Goal: Task Accomplishment & Management: Use online tool/utility

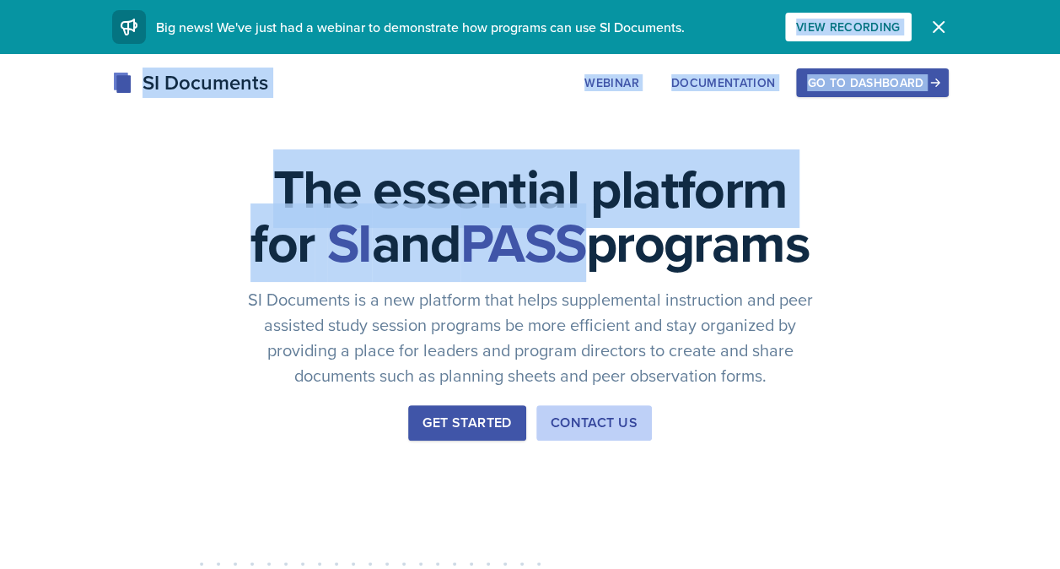
drag, startPoint x: 0, startPoint y: 0, endPoint x: 856, endPoint y: 256, distance: 893.9
click at [856, 256] on div "The essential platform for SI and PASS programs SI Documents is a new platform …" at bounding box center [530, 566] width 1060 height 1025
click at [867, 84] on div "Go to Dashboard" at bounding box center [872, 82] width 130 height 13
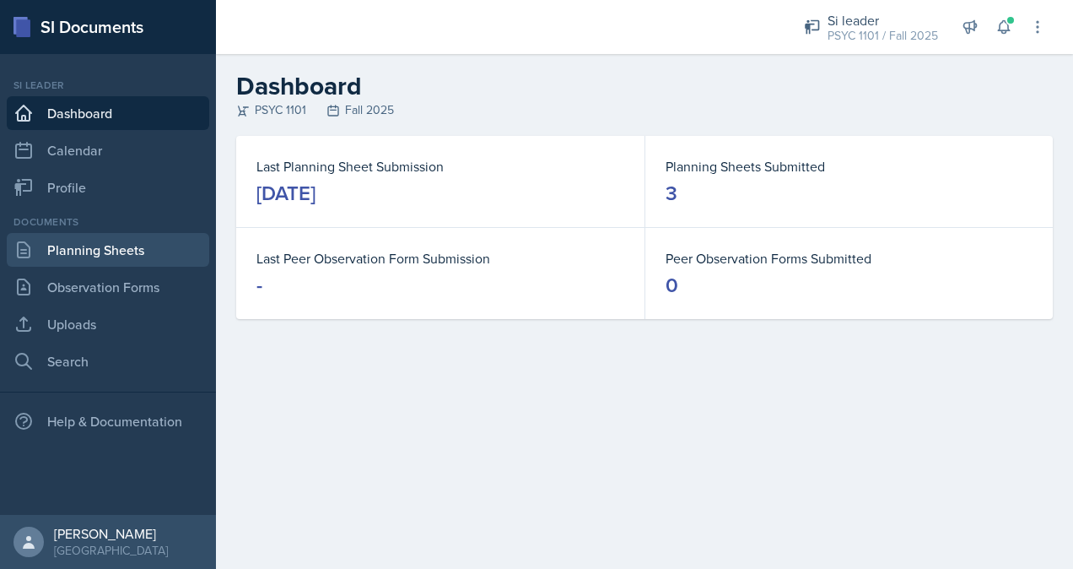
click at [166, 265] on link "Planning Sheets" at bounding box center [108, 250] width 202 height 34
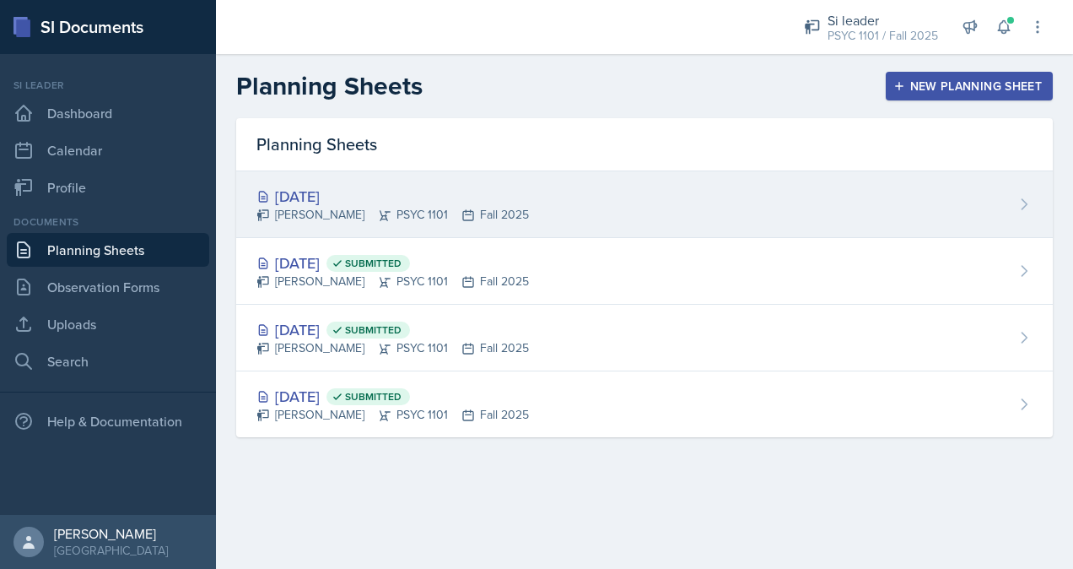
click at [353, 202] on div "[DATE]" at bounding box center [392, 196] width 272 height 23
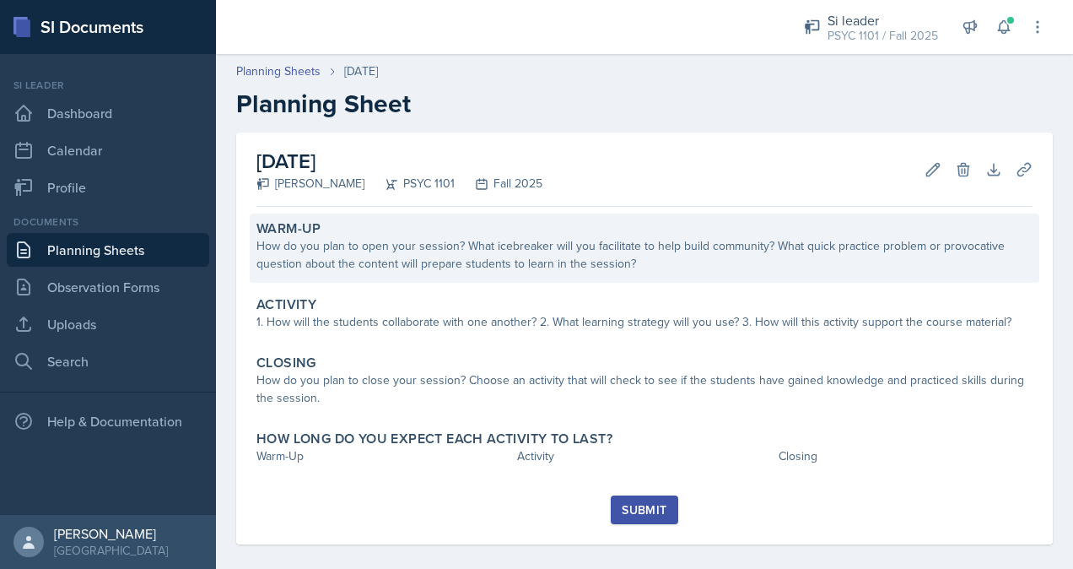
click at [537, 256] on div "How do you plan to open your session? What icebreaker will you facilitate to he…" at bounding box center [644, 254] width 776 height 35
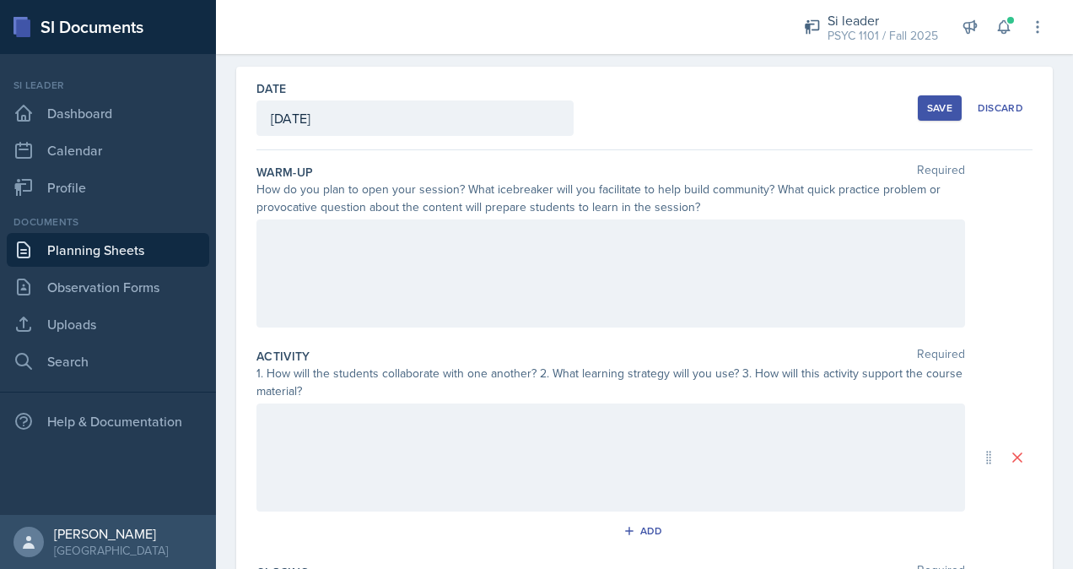
scroll to position [64, 0]
click at [545, 235] on p at bounding box center [611, 239] width 680 height 20
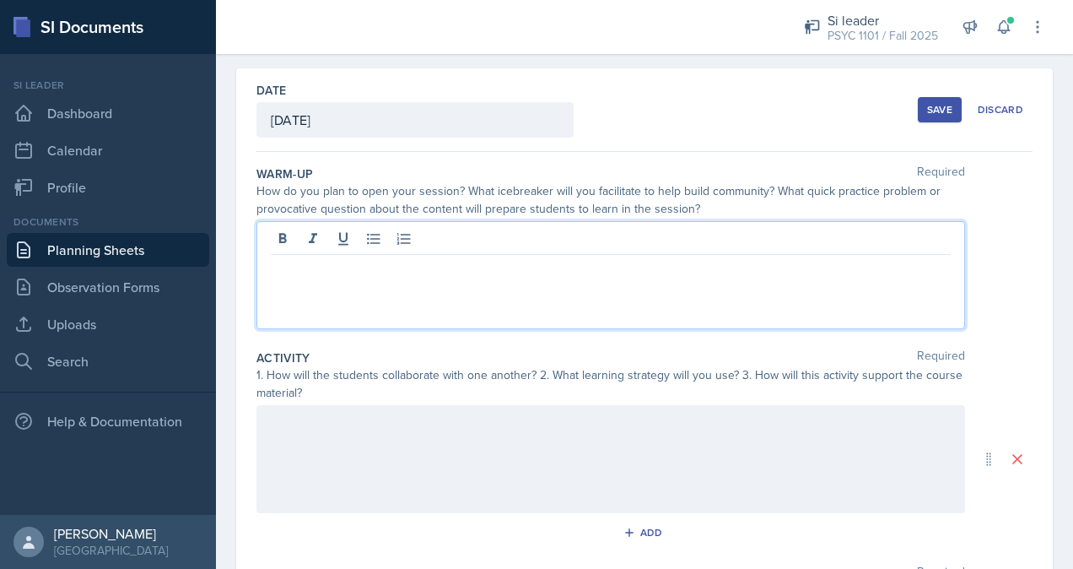
scroll to position [94, 0]
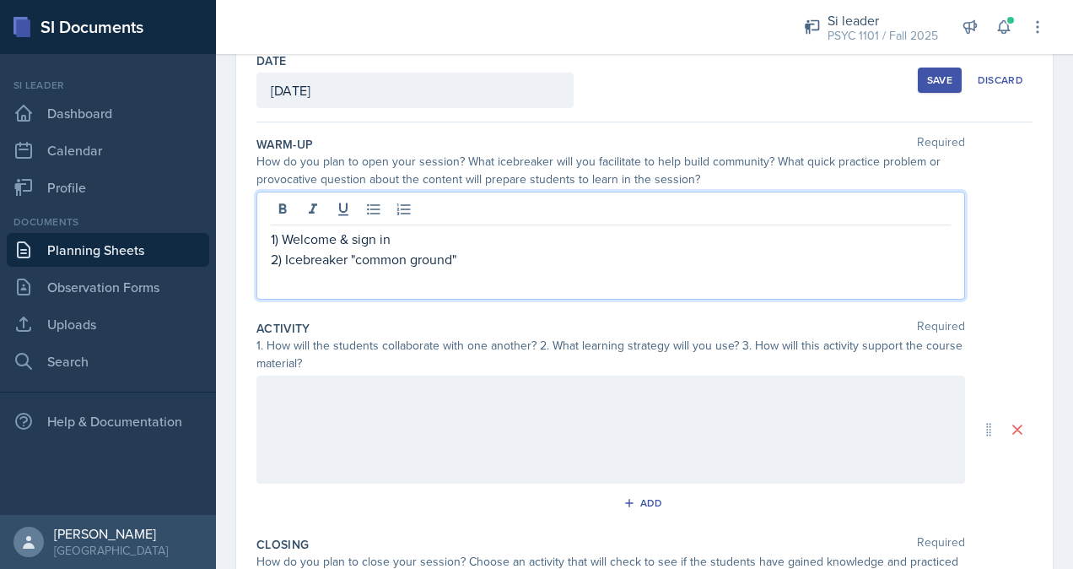
click at [488, 256] on p "2) Icebreaker "common ground"" at bounding box center [611, 259] width 680 height 20
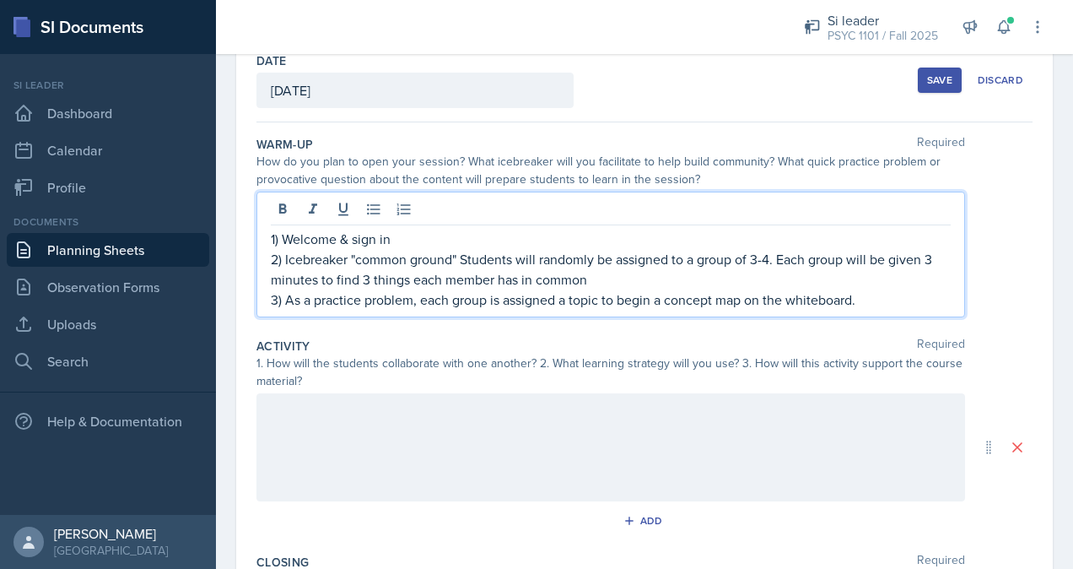
click at [491, 230] on p "1) Welcome & sign in" at bounding box center [611, 239] width 680 height 20
click at [633, 275] on p "2) Icebreaker "common ground" Students will randomly be assigned to a group of …" at bounding box center [611, 269] width 680 height 40
click at [866, 296] on p "3) As a practice problem, each group is assigned a topic to begin a concept map…" at bounding box center [611, 299] width 680 height 20
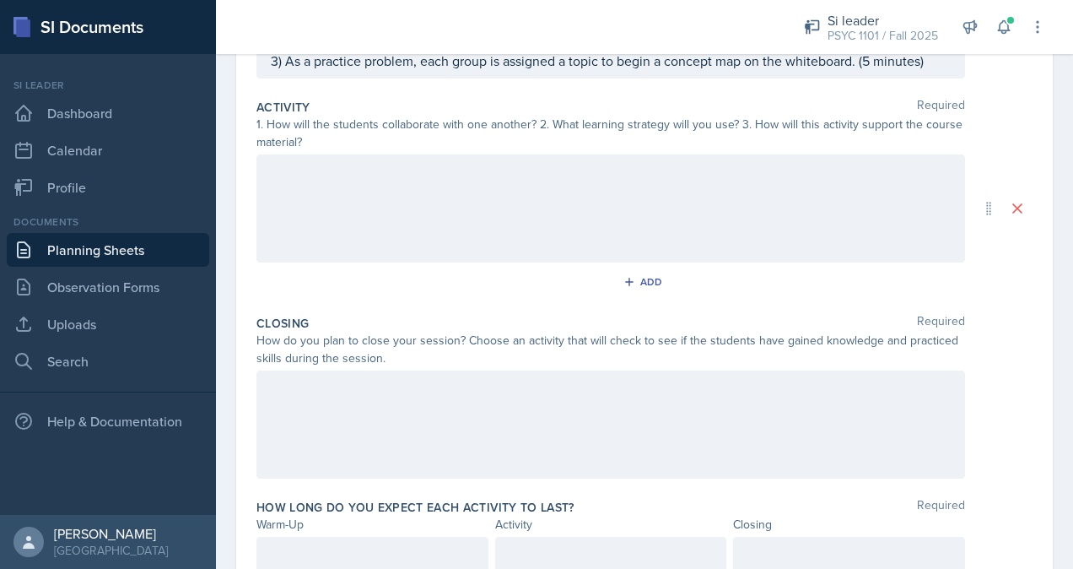
scroll to position [400, 0]
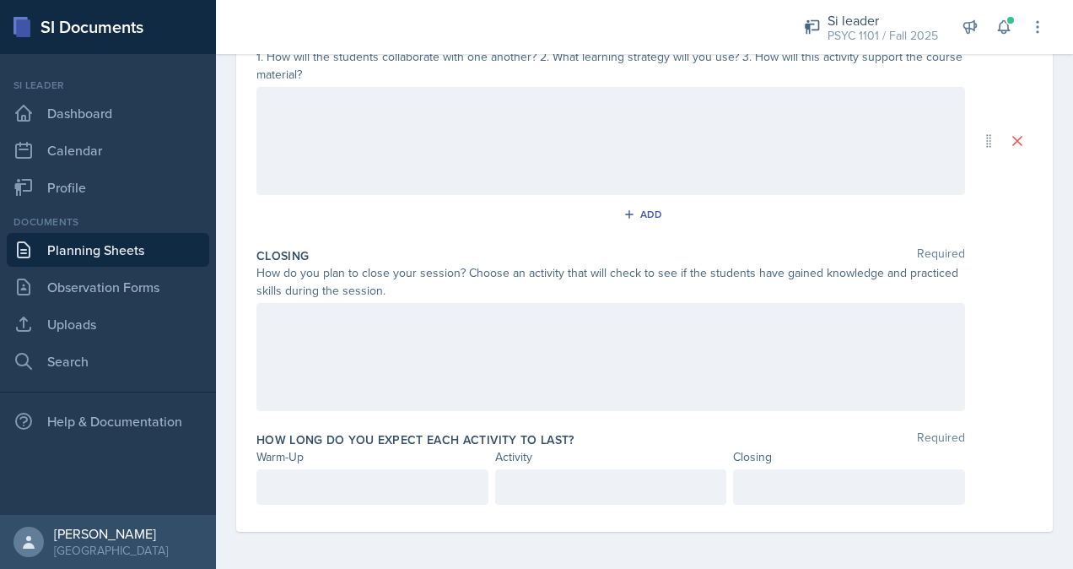
click at [371, 472] on div at bounding box center [372, 486] width 232 height 35
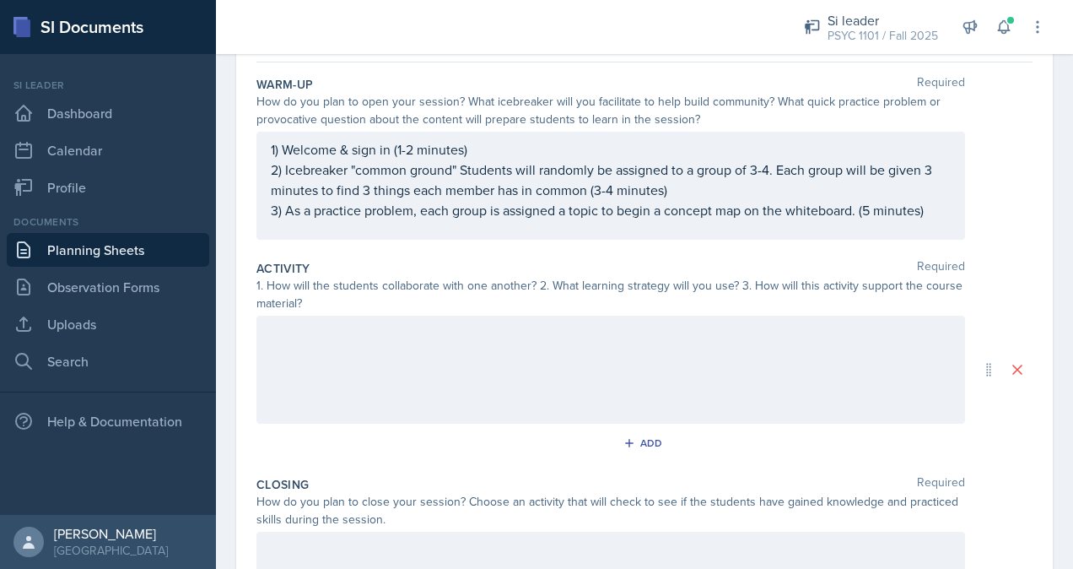
scroll to position [155, 0]
click at [499, 363] on div at bounding box center [610, 368] width 709 height 108
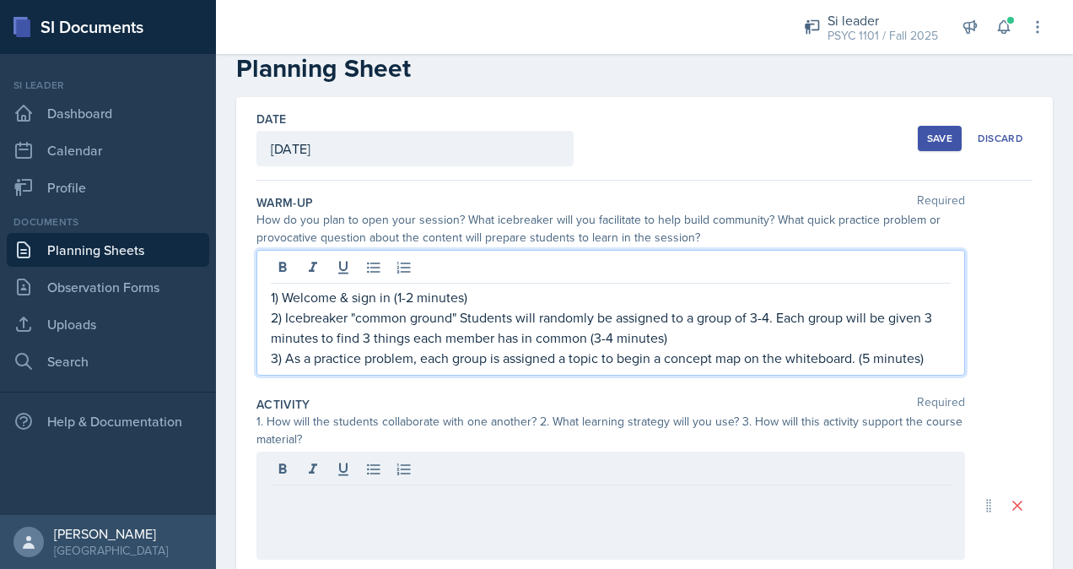
scroll to position [64, 0]
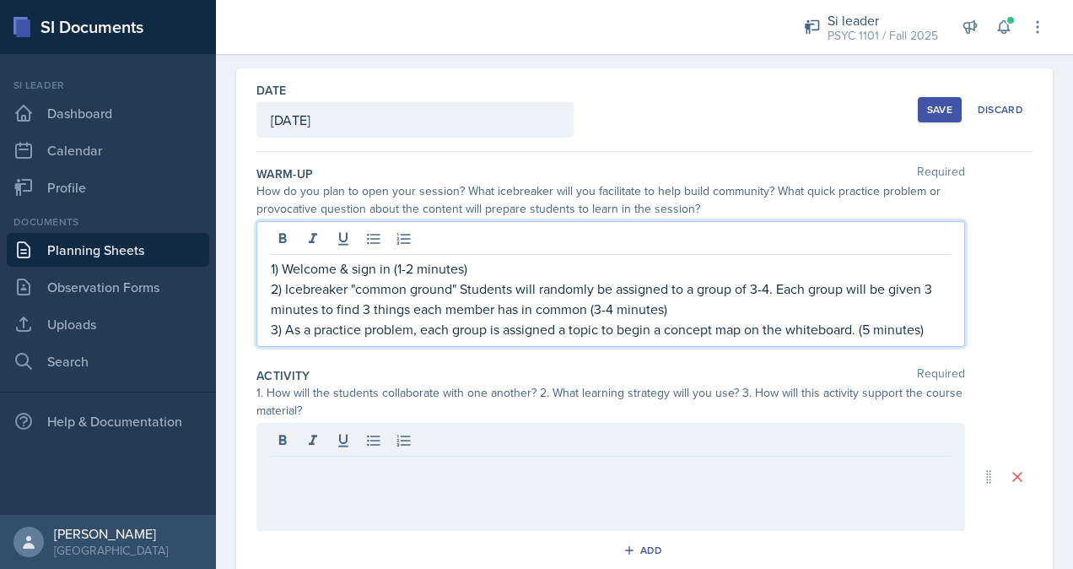
click at [504, 323] on p "3) As a practice problem, each group is assigned a topic to begin a concept map…" at bounding box center [611, 329] width 680 height 20
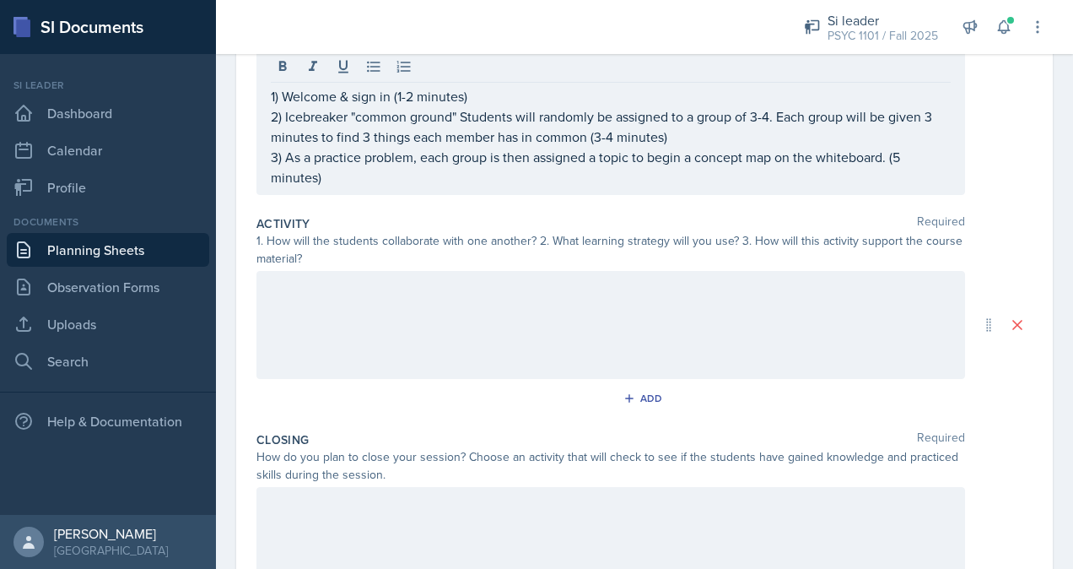
scroll to position [236, 0]
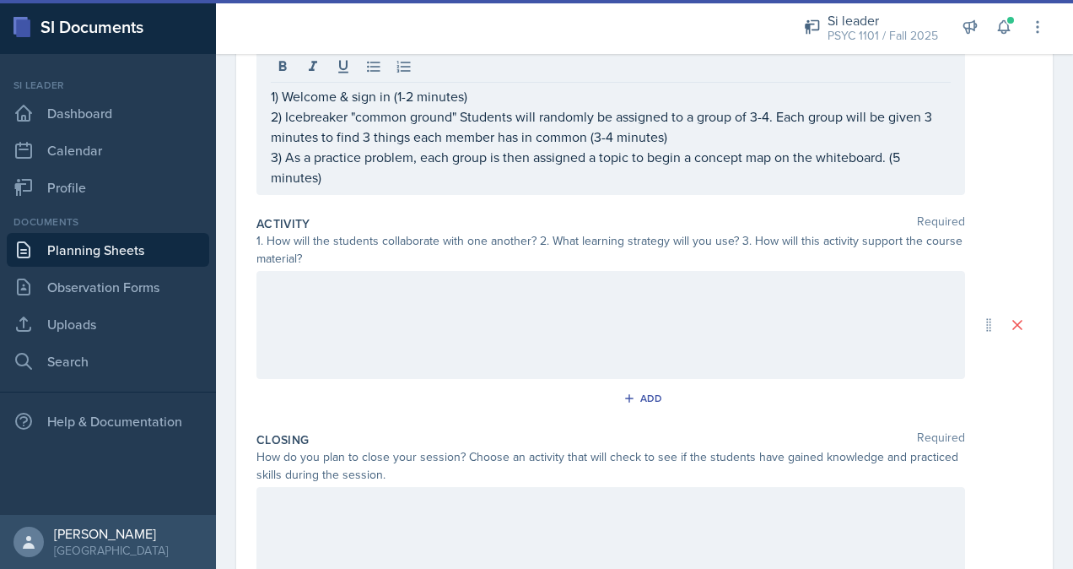
click at [692, 318] on div at bounding box center [610, 325] width 709 height 108
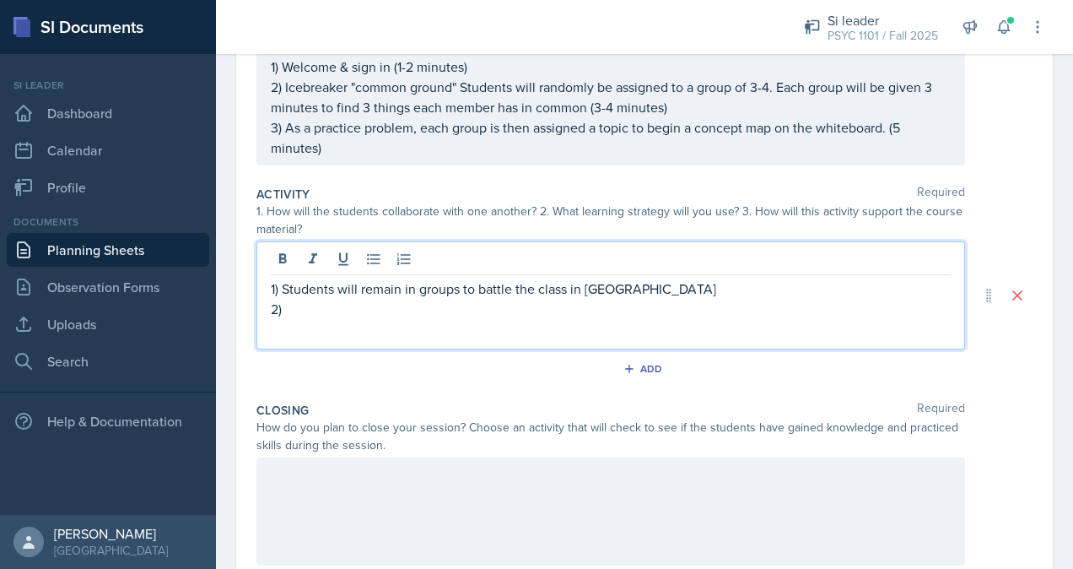
click at [584, 287] on p "1) Students will remain in groups to battle the class in [GEOGRAPHIC_DATA]" at bounding box center [611, 288] width 680 height 20
click at [353, 306] on p "2)" at bounding box center [611, 309] width 680 height 20
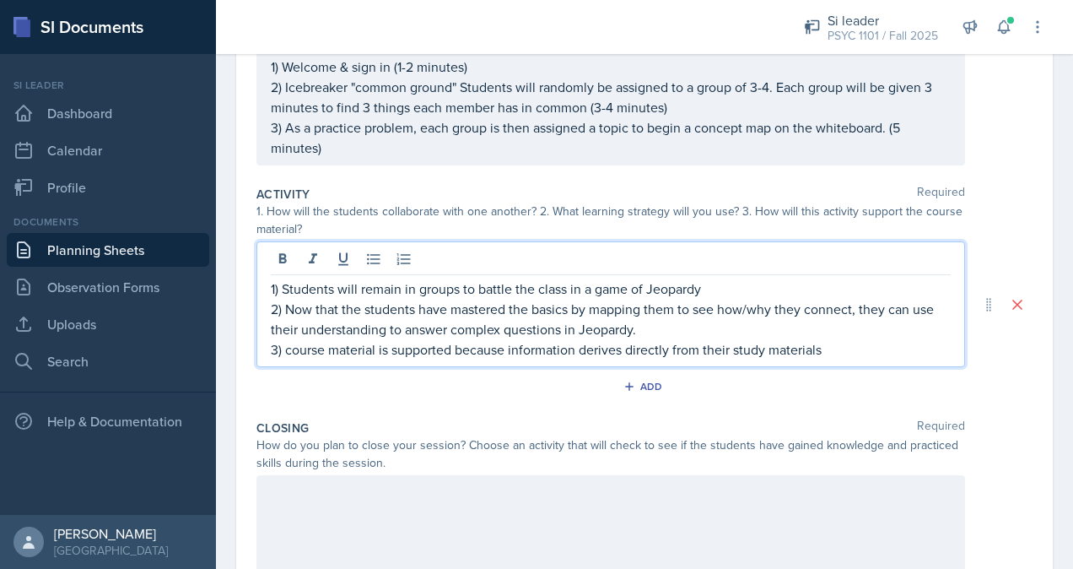
click at [847, 346] on p "3) course material is supported because information derives directly from their…" at bounding box center [611, 349] width 680 height 20
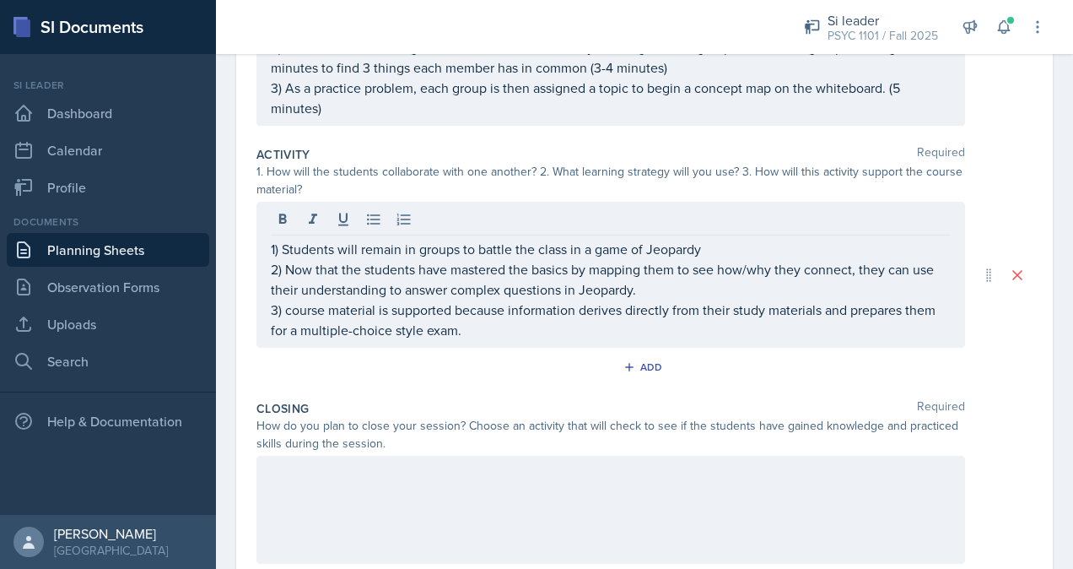
scroll to position [275, 0]
click at [293, 310] on p "3) course material is supported because information derives directly from their…" at bounding box center [611, 320] width 680 height 40
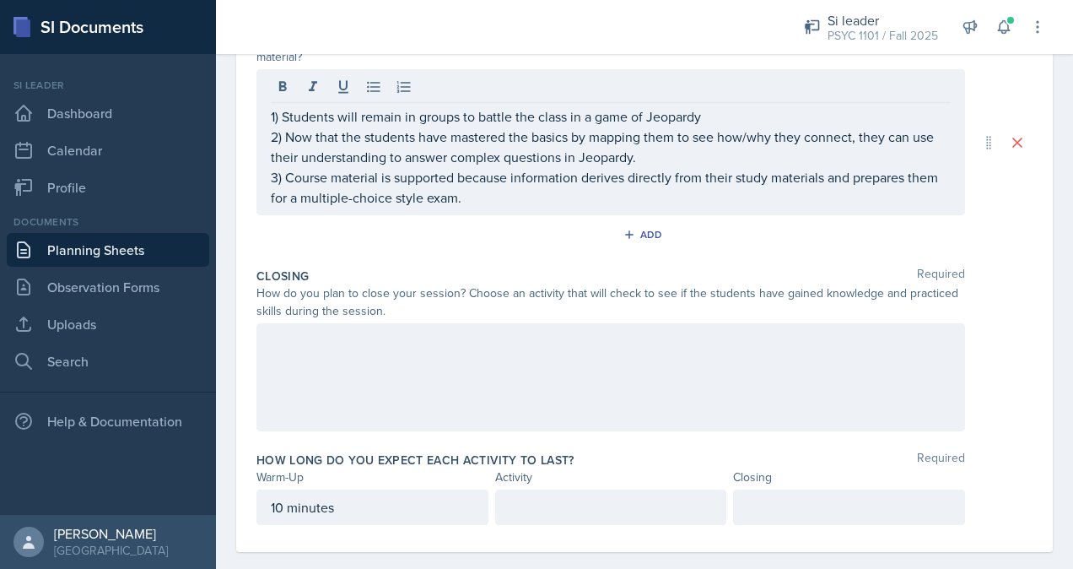
scroll to position [429, 0]
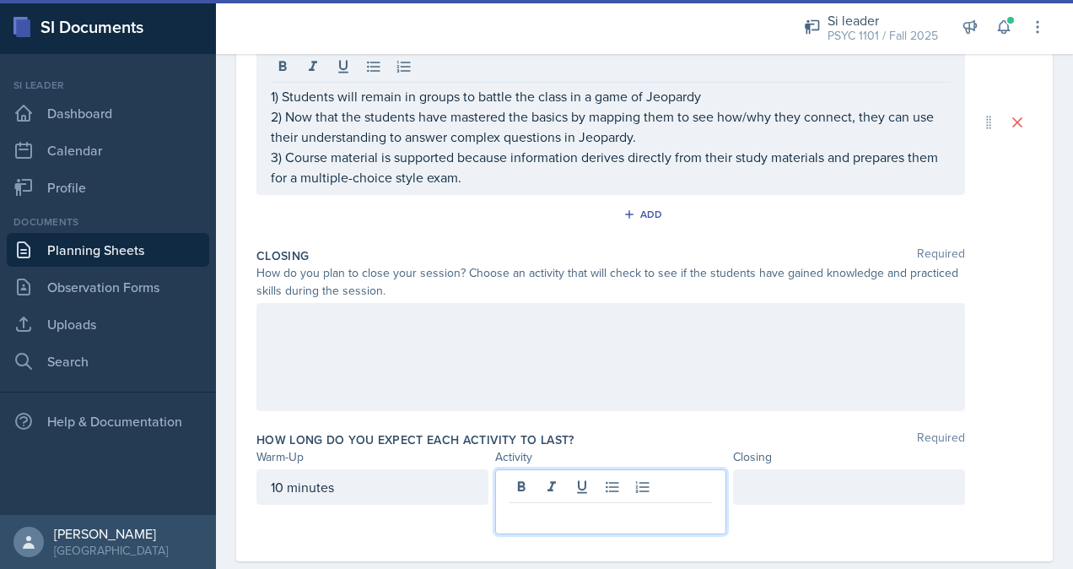
click at [620, 484] on div at bounding box center [611, 501] width 232 height 65
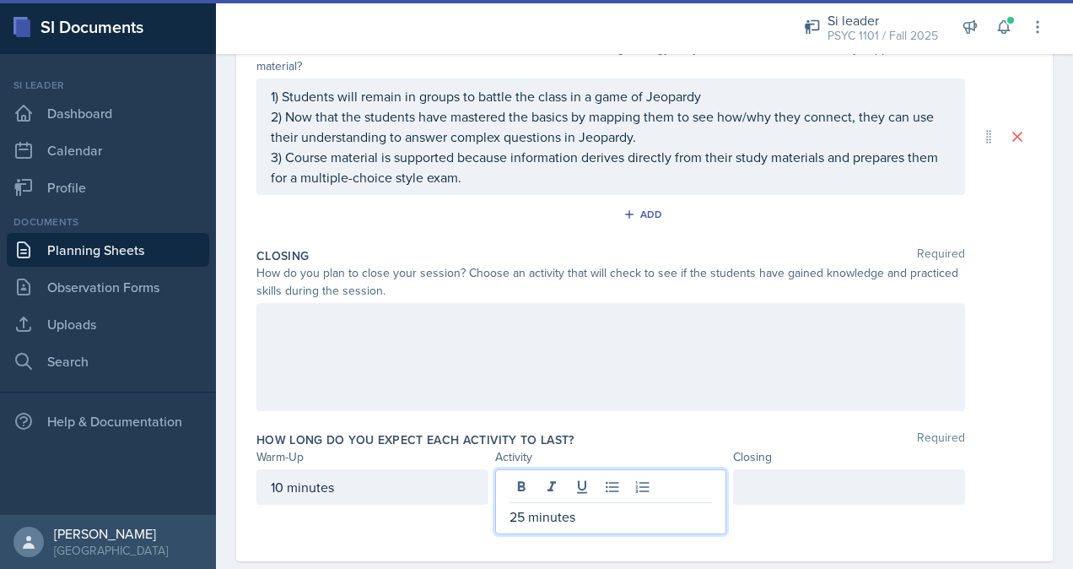
click at [515, 515] on p "25 minutes" at bounding box center [611, 516] width 203 height 20
click at [515, 512] on p "25 minutes" at bounding box center [611, 516] width 203 height 20
click at [515, 510] on p "25 minutes" at bounding box center [611, 516] width 203 height 20
click at [519, 510] on p "25 minutes" at bounding box center [611, 516] width 203 height 20
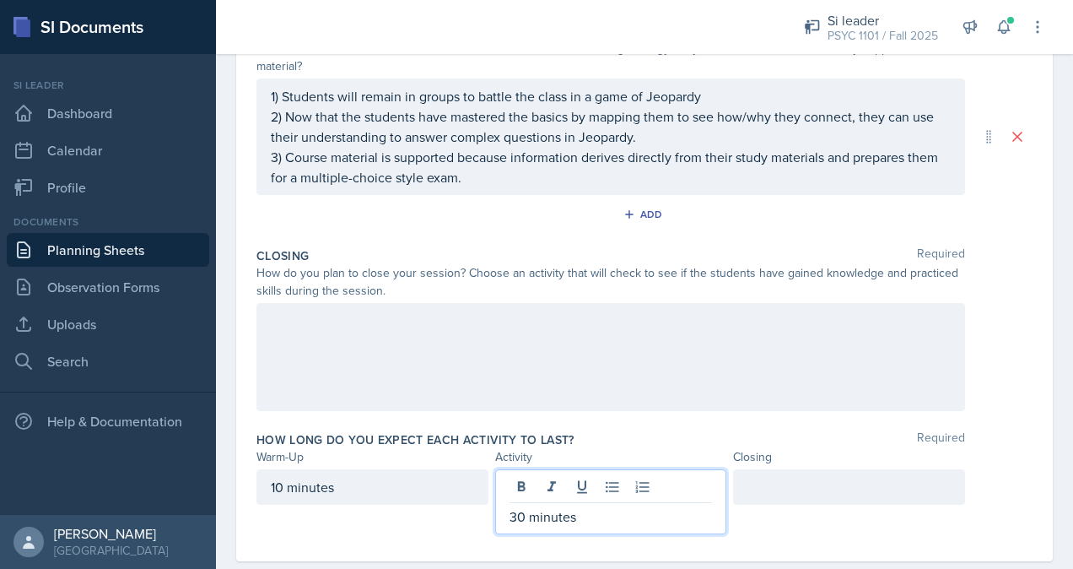
click at [777, 486] on div at bounding box center [849, 486] width 232 height 35
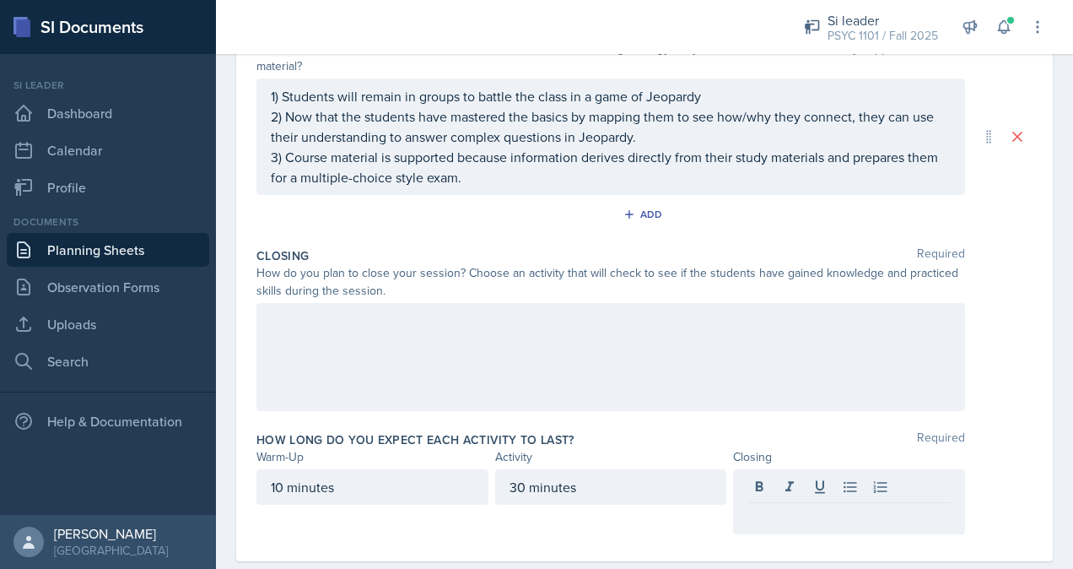
click at [483, 357] on div at bounding box center [610, 357] width 709 height 108
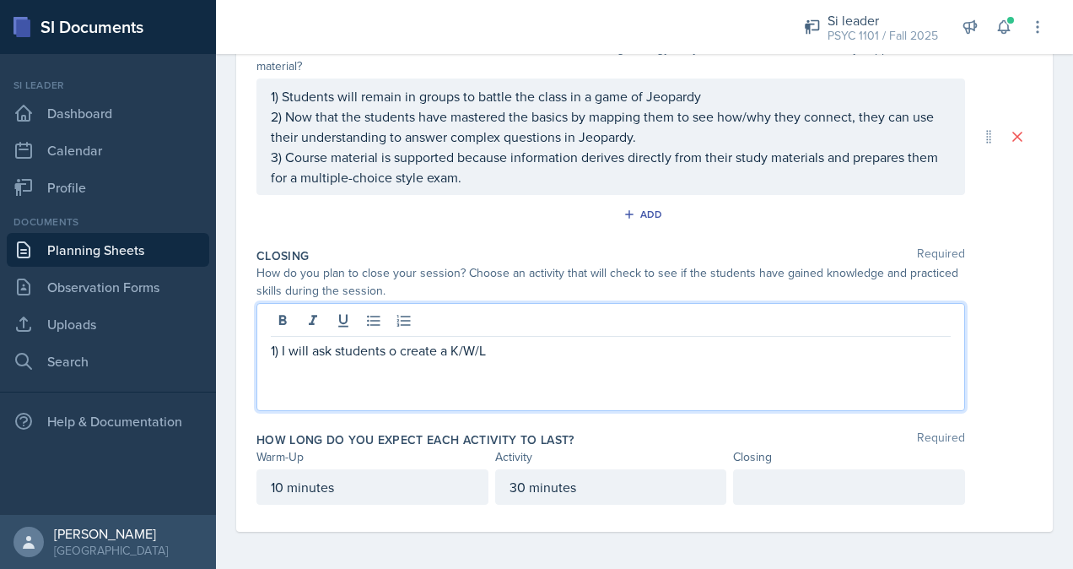
click at [391, 348] on p "1) I will ask students o create a K/W/L" at bounding box center [611, 350] width 680 height 20
click at [571, 319] on div at bounding box center [611, 323] width 680 height 28
click at [538, 354] on p "1) I will ask students to create a K/W/L" at bounding box center [611, 350] width 680 height 20
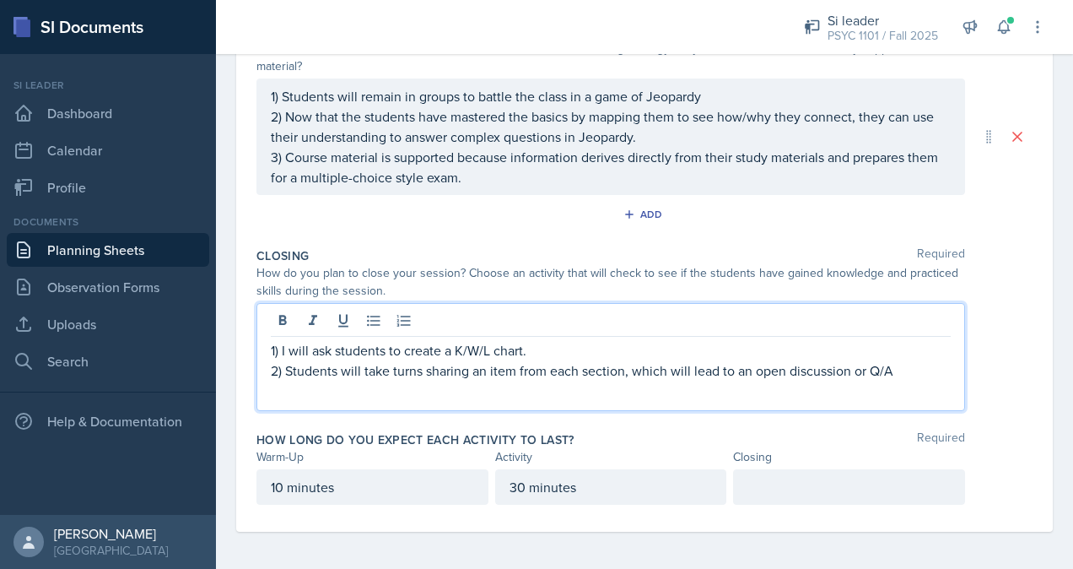
click at [898, 367] on p "2) Students will take turns sharing an item from each section, which will lead …" at bounding box center [611, 370] width 680 height 20
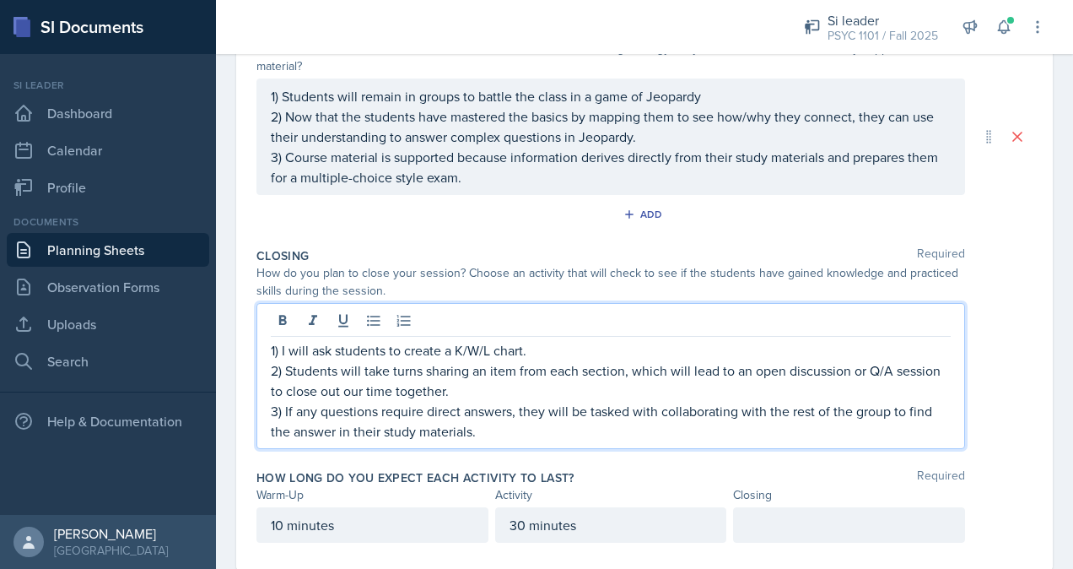
click at [751, 515] on div at bounding box center [849, 524] width 232 height 35
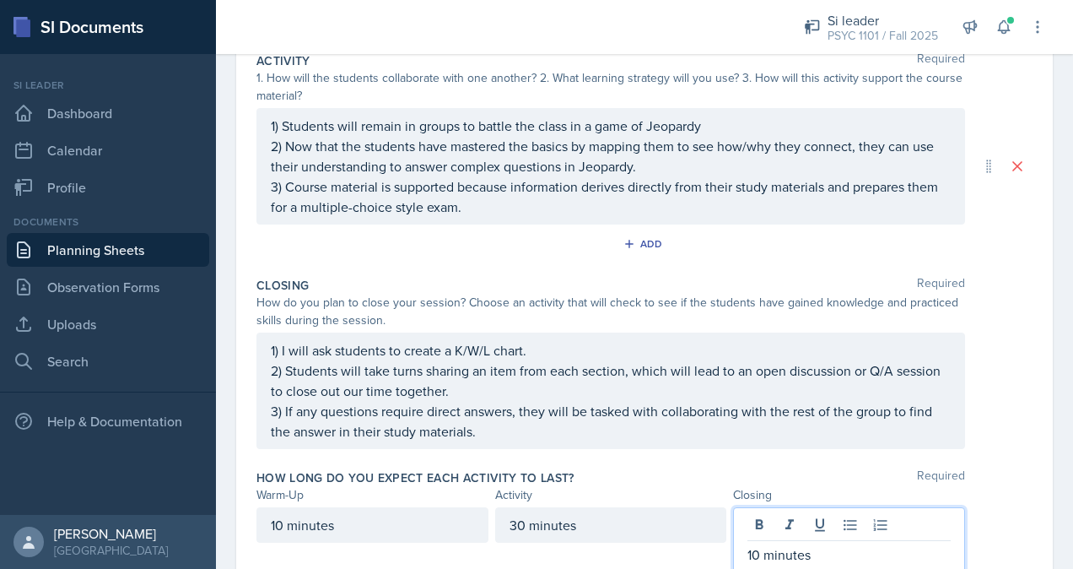
click at [989, 368] on div "1) I will ask students to create a K/W/L chart. 2) Students will take turns sha…" at bounding box center [644, 390] width 776 height 116
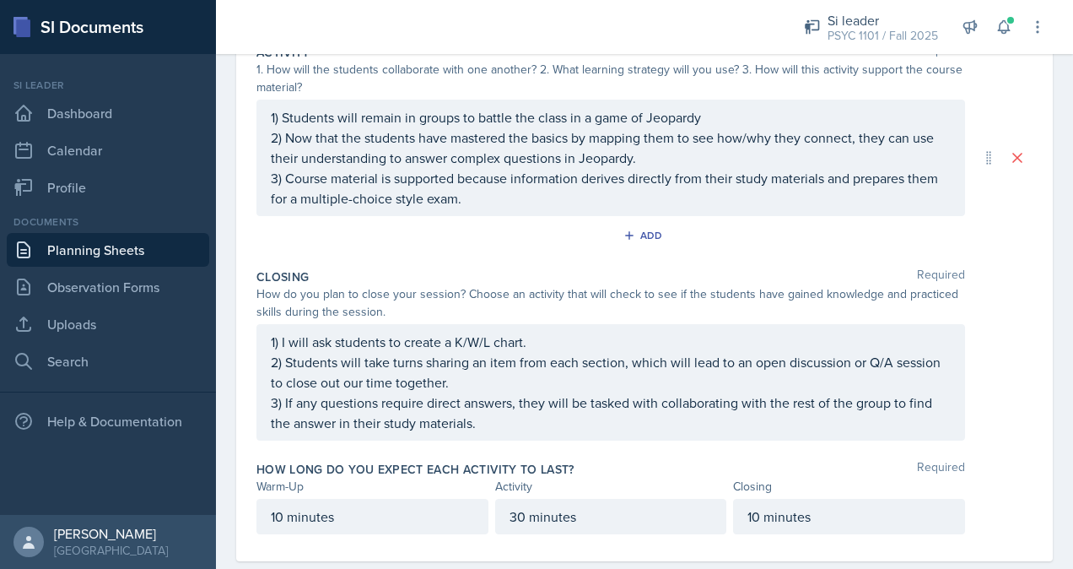
scroll to position [407, 0]
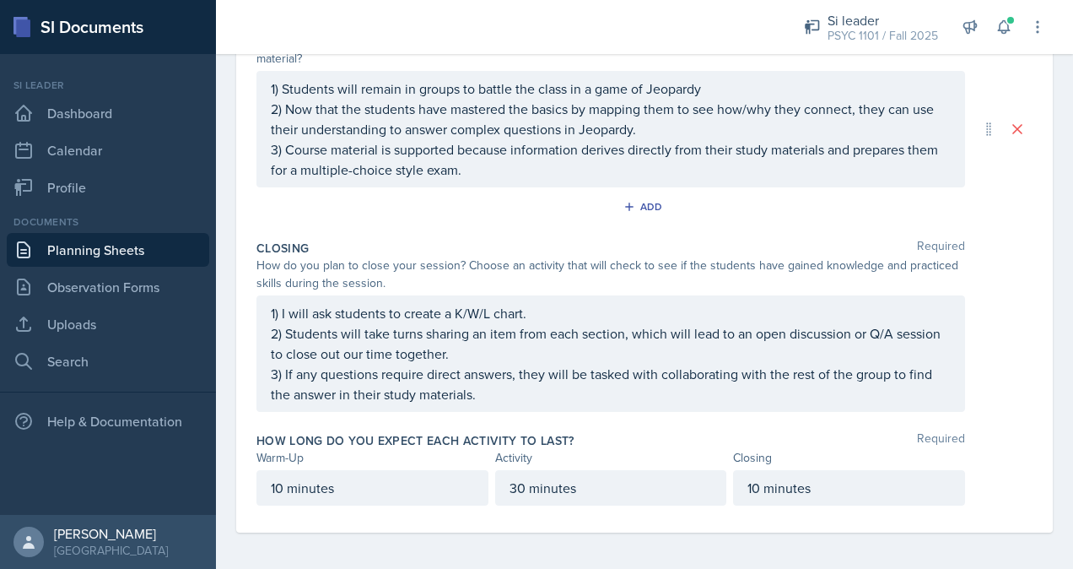
click at [520, 481] on p "30 minutes" at bounding box center [611, 487] width 203 height 20
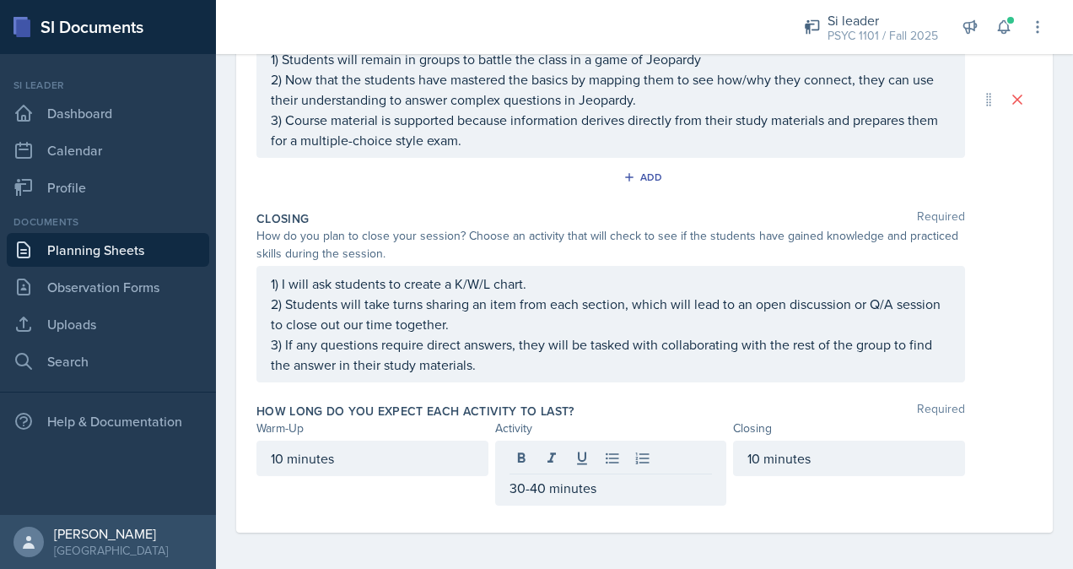
click at [1024, 337] on div "Date [DATE] [DATE] 27 28 29 30 31 1 2 3 4 5 6 7 8 9 10 11 12 13 14 15 16 17 18 …" at bounding box center [644, 114] width 817 height 836
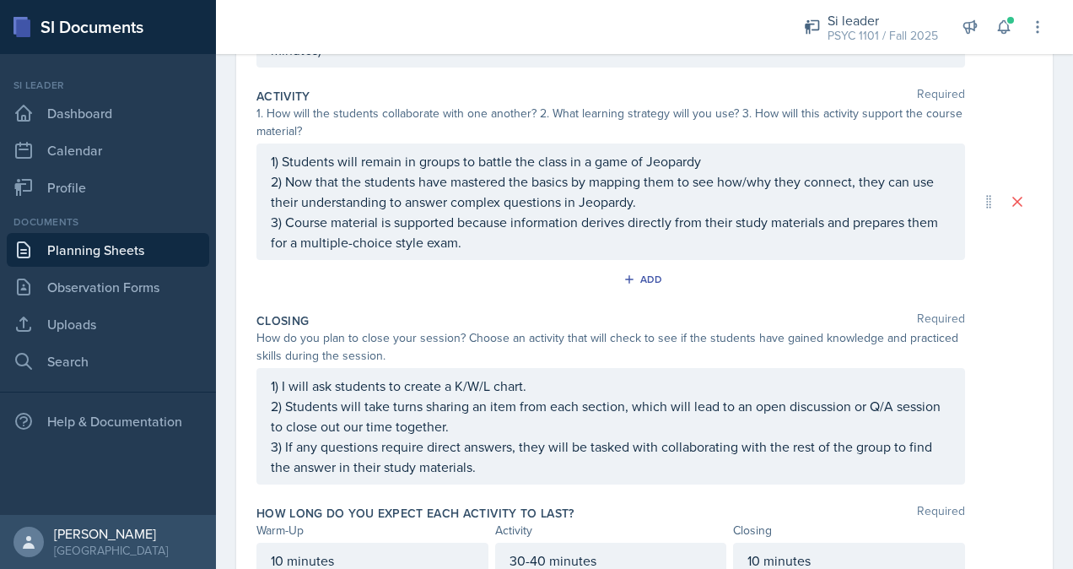
scroll to position [407, 0]
